Goal: Information Seeking & Learning: Learn about a topic

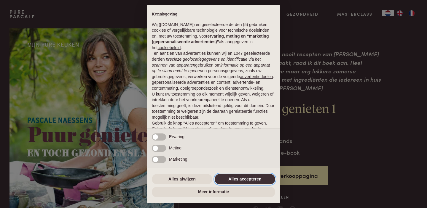
click at [255, 182] on button "Alles accepteren" at bounding box center [245, 179] width 60 height 11
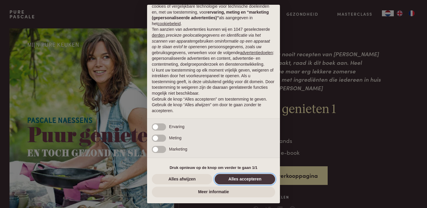
click at [244, 179] on button "Alles accepteren" at bounding box center [245, 179] width 60 height 11
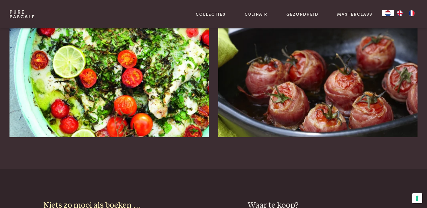
scroll to position [557, 0]
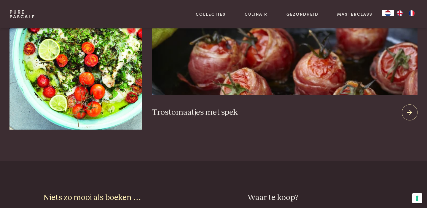
click at [412, 115] on div at bounding box center [410, 113] width 16 height 16
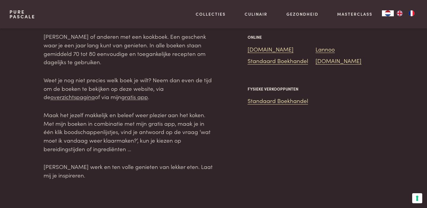
scroll to position [747, 0]
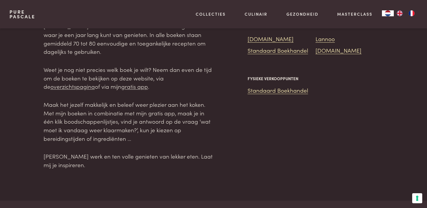
click at [289, 168] on div "Waar te koop? Online [DOMAIN_NAME] Lannoo Standaard Boekhandel [DOMAIN_NAME] Fy…" at bounding box center [315, 85] width 136 height 167
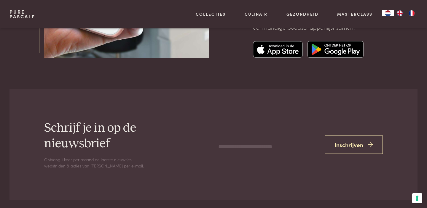
scroll to position [1811, 0]
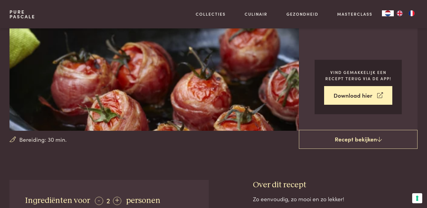
scroll to position [52, 0]
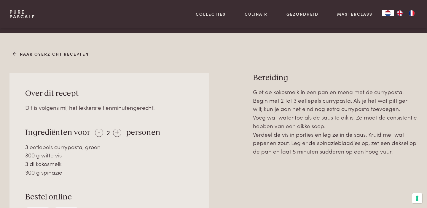
scroll to position [214, 0]
